Goal: Task Accomplishment & Management: Manage account settings

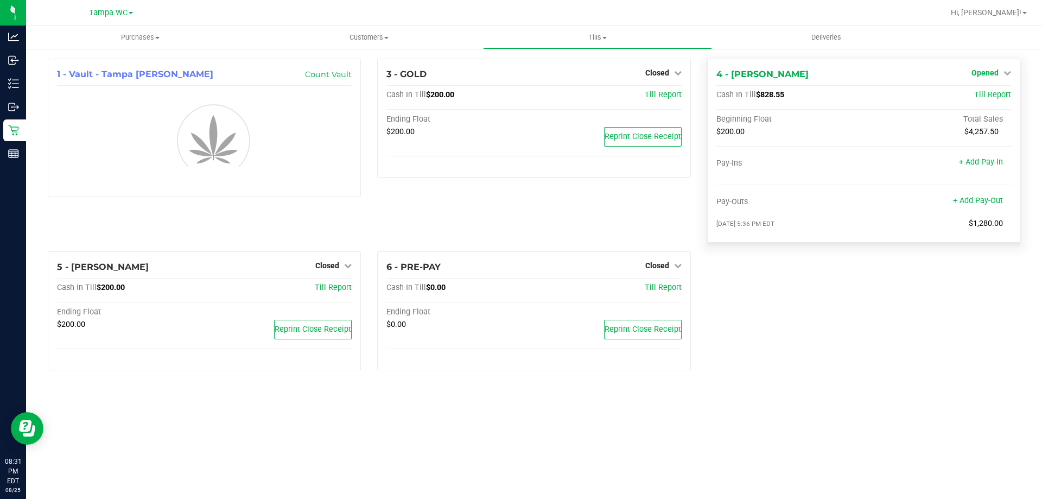
click at [993, 72] on span "Opened" at bounding box center [984, 72] width 27 height 9
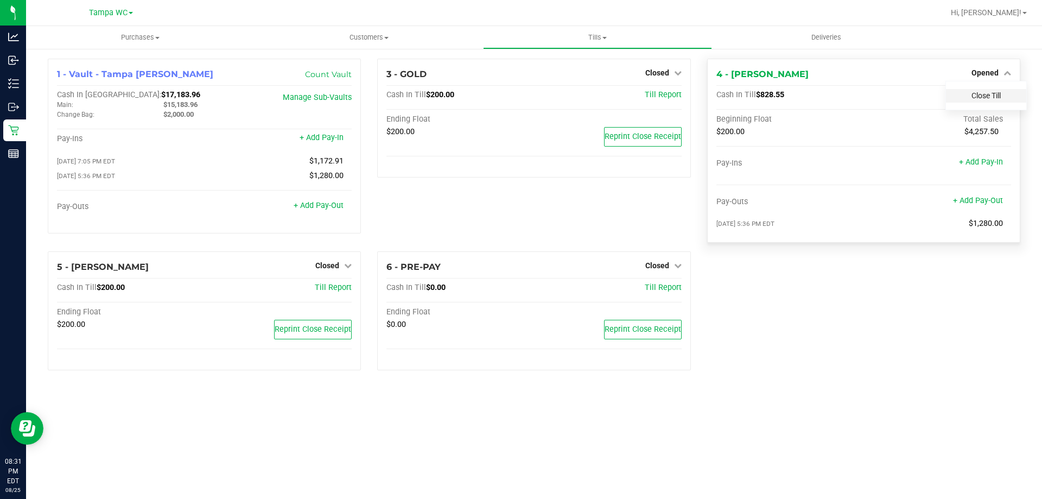
click at [984, 92] on link "Close Till" at bounding box center [985, 95] width 29 height 9
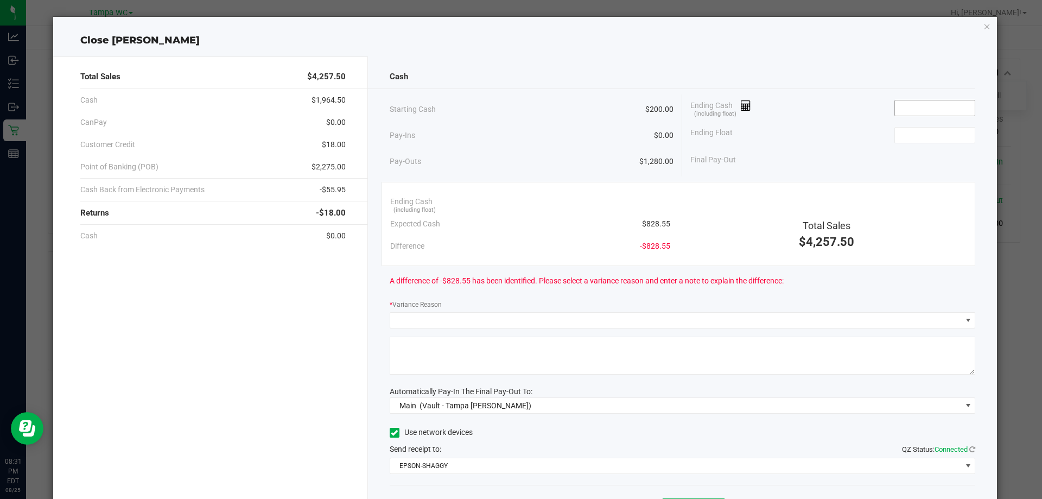
click at [924, 107] on input at bounding box center [935, 107] width 80 height 15
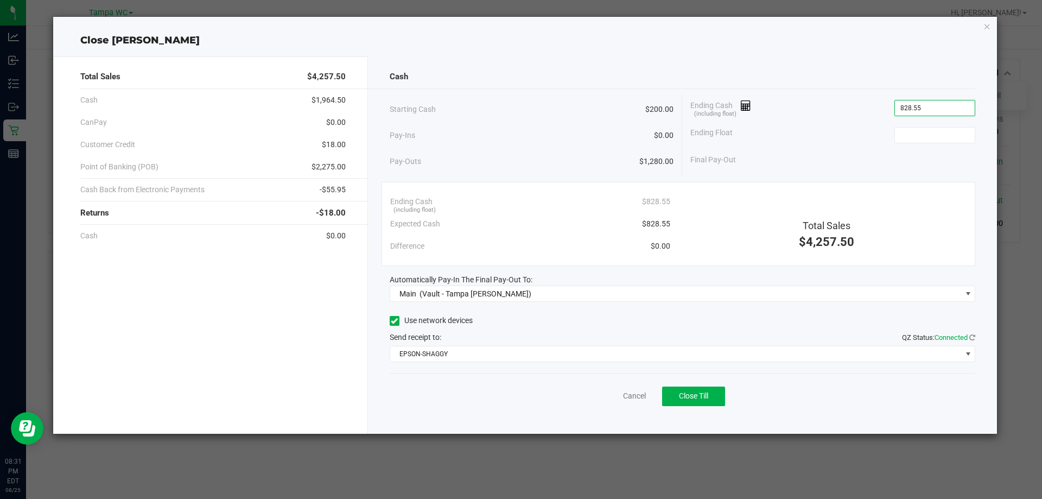
type input "$828.55"
type input "$200.00"
click at [608, 318] on div "Use network devices" at bounding box center [683, 321] width 586 height 16
click at [699, 397] on span "Close Till" at bounding box center [693, 395] width 29 height 9
click at [609, 399] on link "Dismiss" at bounding box center [610, 395] width 26 height 11
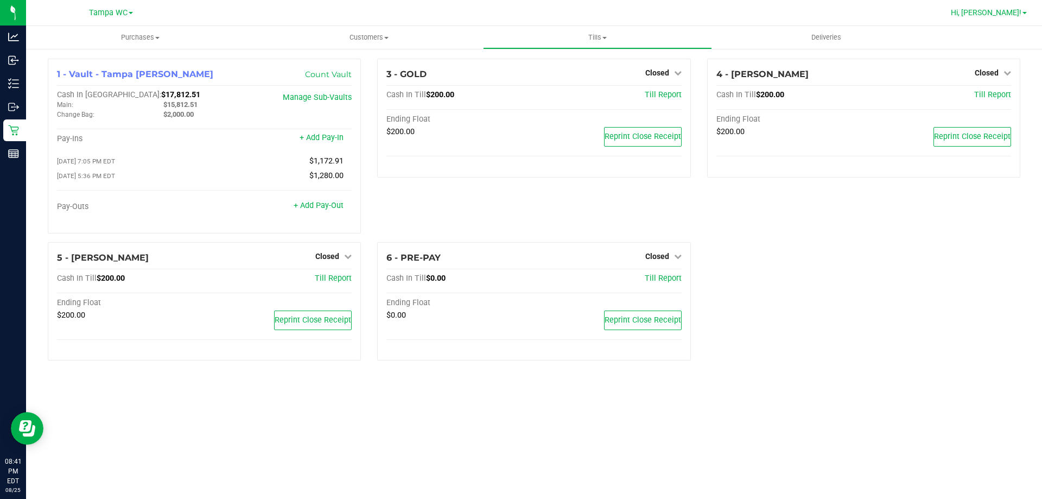
click at [1008, 8] on span "Hi, [PERSON_NAME]!" at bounding box center [986, 12] width 71 height 9
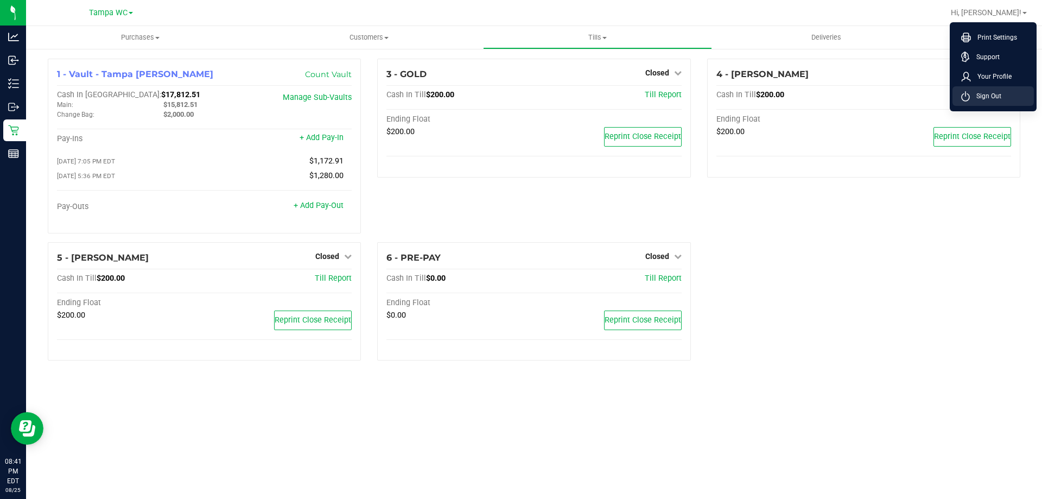
click at [990, 92] on span "Sign Out" at bounding box center [985, 96] width 31 height 11
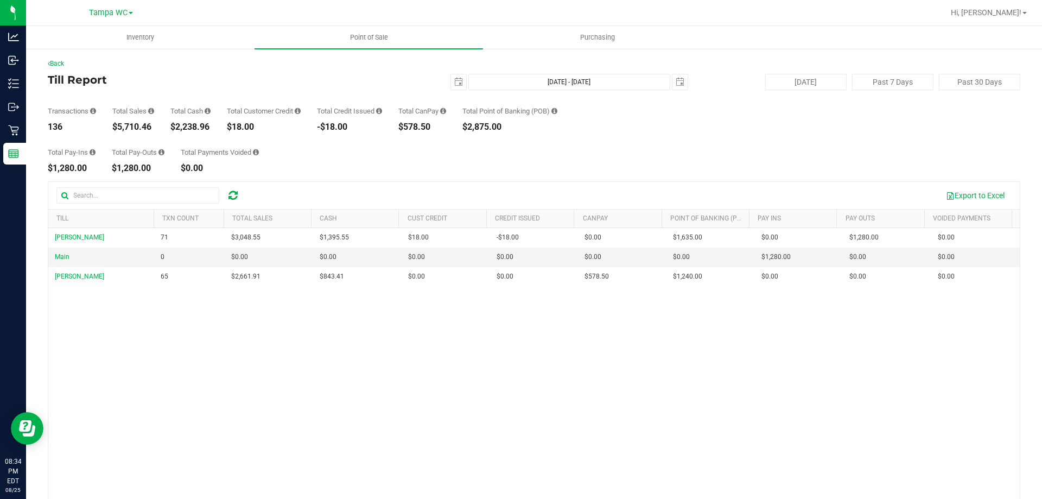
click at [238, 195] on icon at bounding box center [232, 195] width 9 height 11
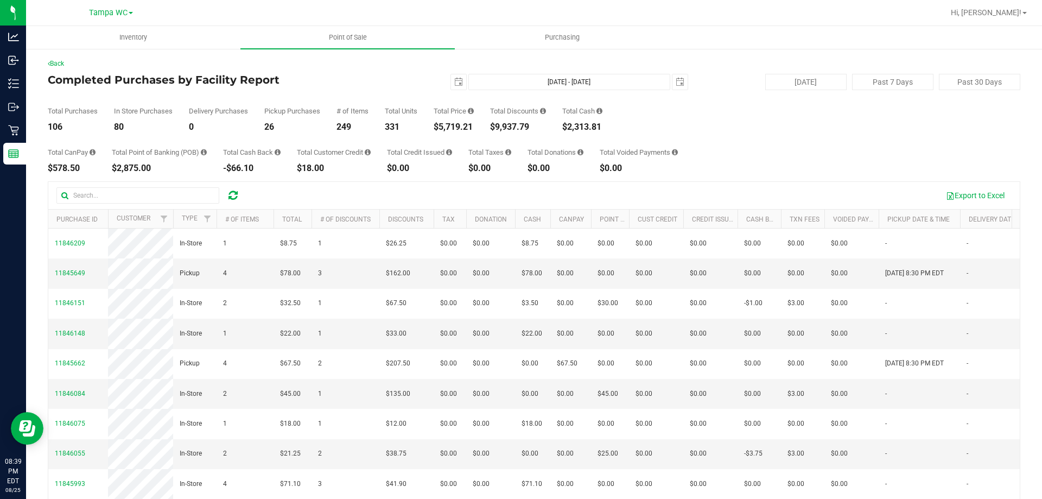
click at [232, 195] on icon at bounding box center [232, 195] width 9 height 11
click at [451, 77] on span "select" at bounding box center [458, 81] width 15 height 15
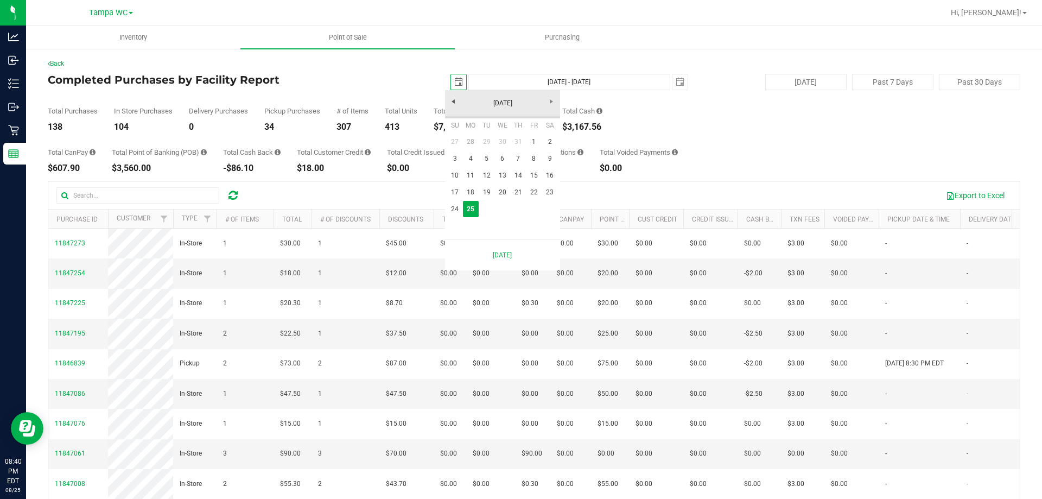
scroll to position [0, 27]
click at [454, 207] on link "24" at bounding box center [455, 209] width 16 height 17
type input "[DATE]"
type input "[DATE] - [DATE]"
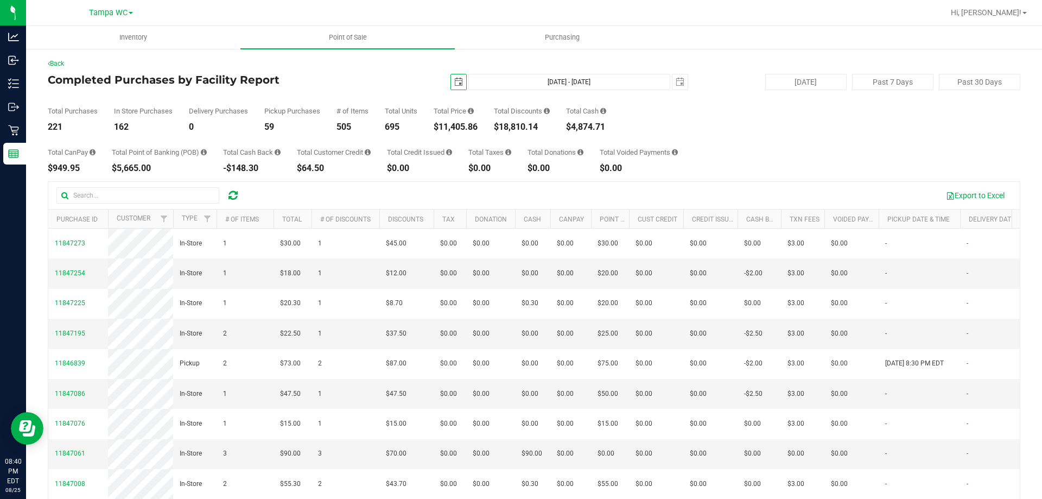
click at [451, 85] on span "select" at bounding box center [458, 81] width 15 height 15
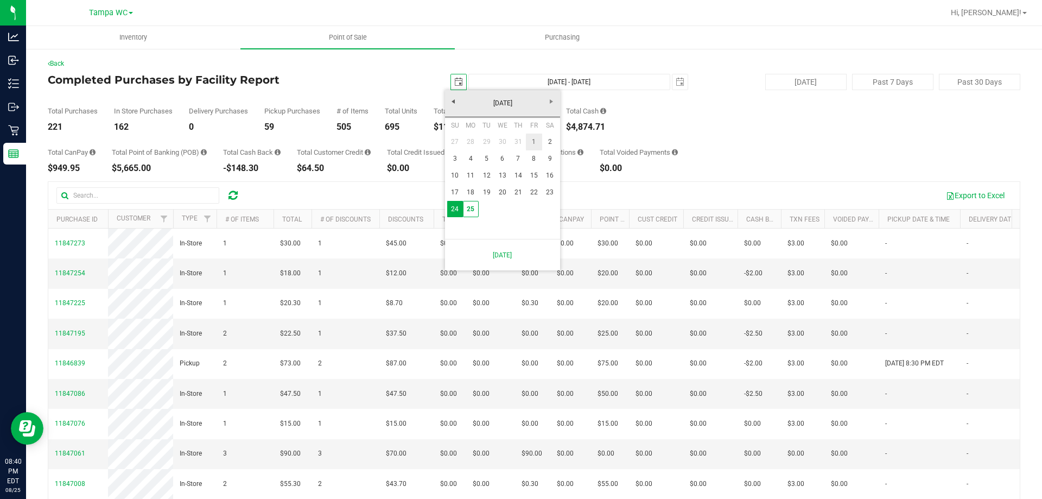
click at [535, 143] on link "1" at bounding box center [534, 141] width 16 height 17
type input "[DATE]"
type input "[DATE] - [DATE]"
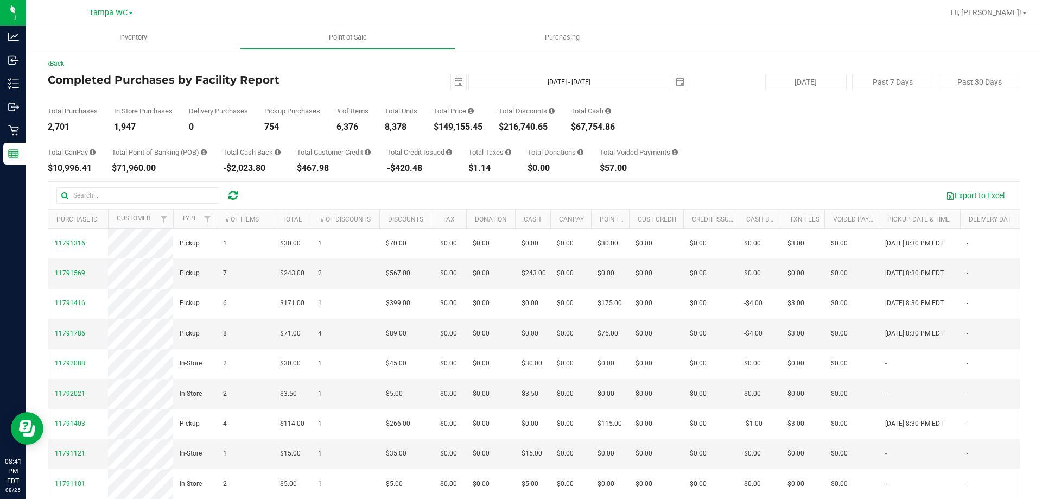
drag, startPoint x: 392, startPoint y: 75, endPoint x: 379, endPoint y: 63, distance: 17.7
click at [392, 75] on div "[DATE] [DATE] - [DATE] [DATE]" at bounding box center [530, 82] width 332 height 16
